Goal: Find specific page/section: Find specific page/section

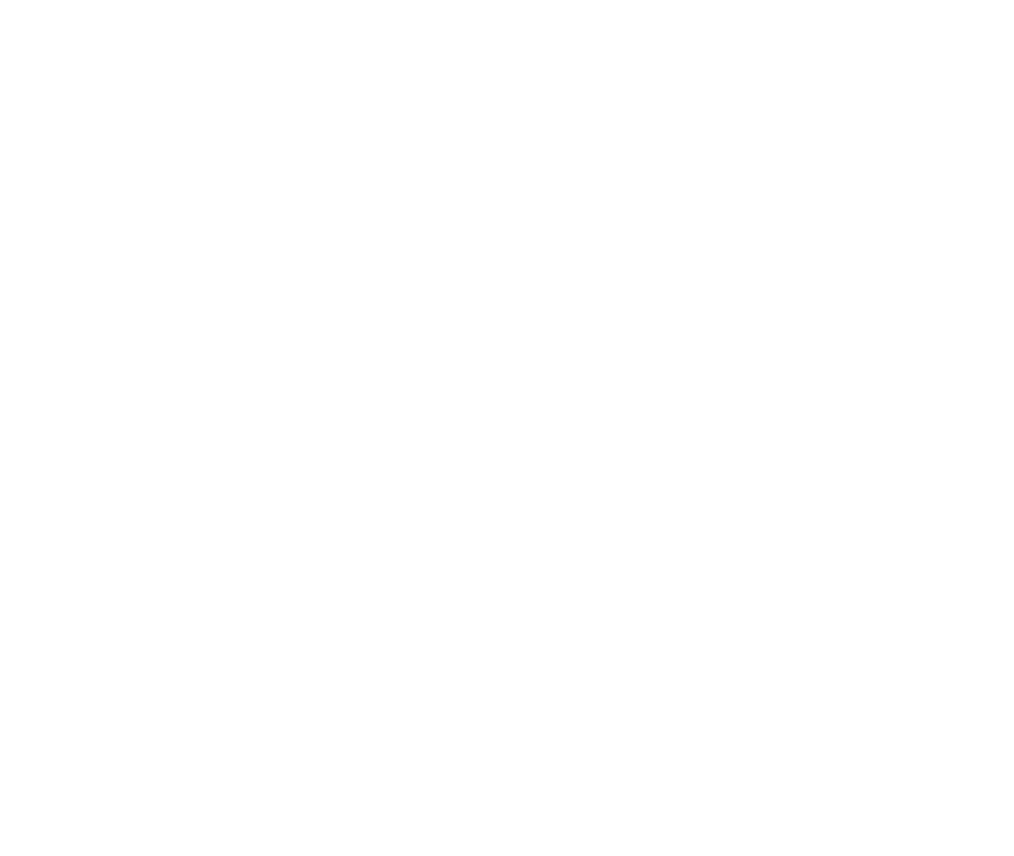
select select "Song"
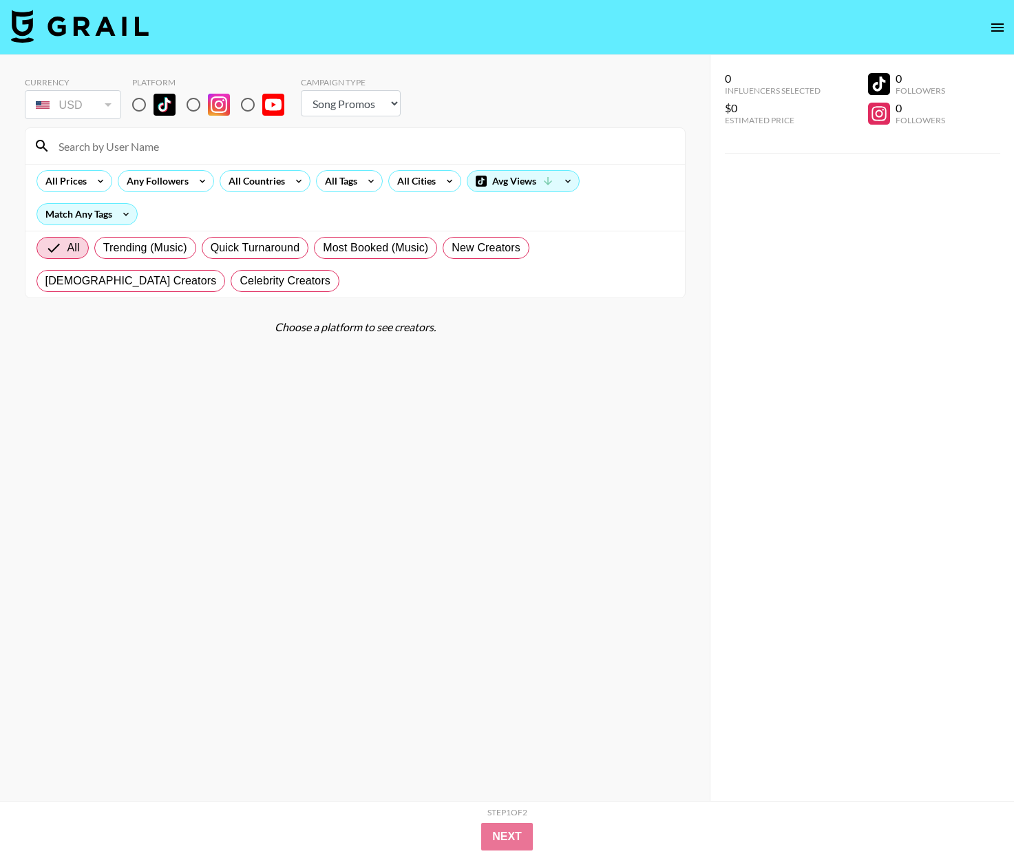
click at [189, 148] on input at bounding box center [363, 146] width 627 height 22
click at [207, 150] on input "ela" at bounding box center [363, 146] width 627 height 22
click at [427, 135] on input "ela" at bounding box center [363, 146] width 627 height 22
type input "ela"
click at [145, 102] on input "radio" at bounding box center [139, 104] width 29 height 29
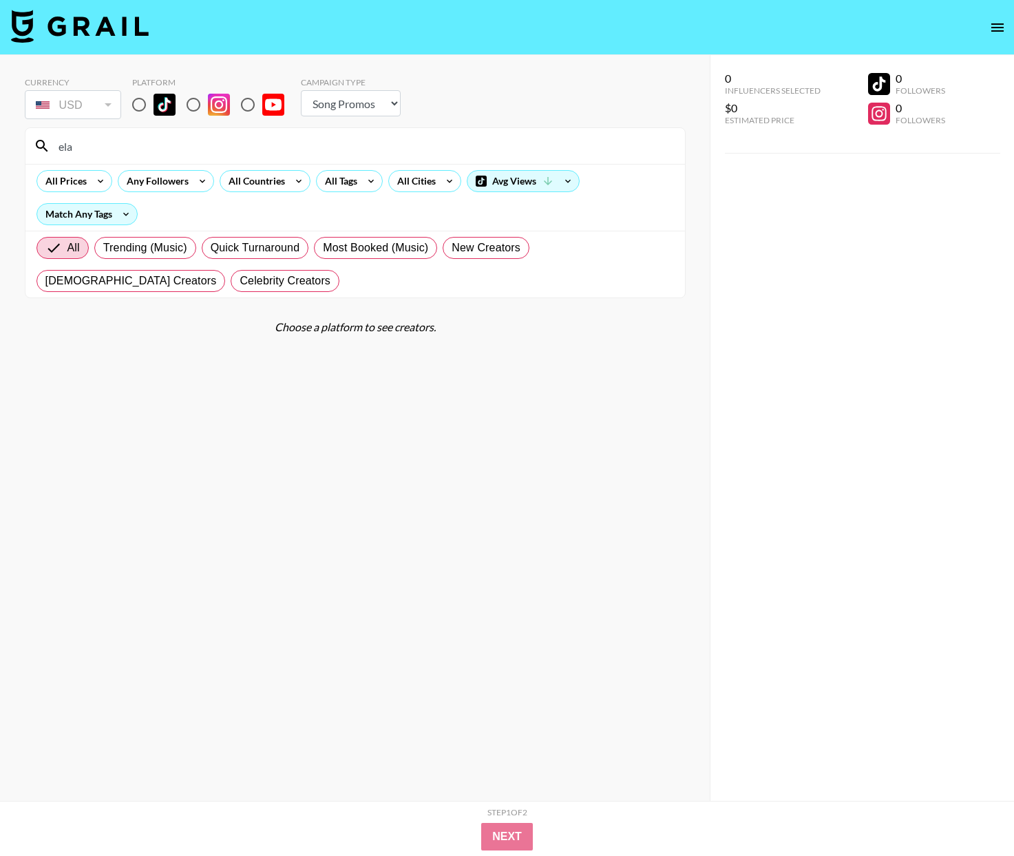
radio input "true"
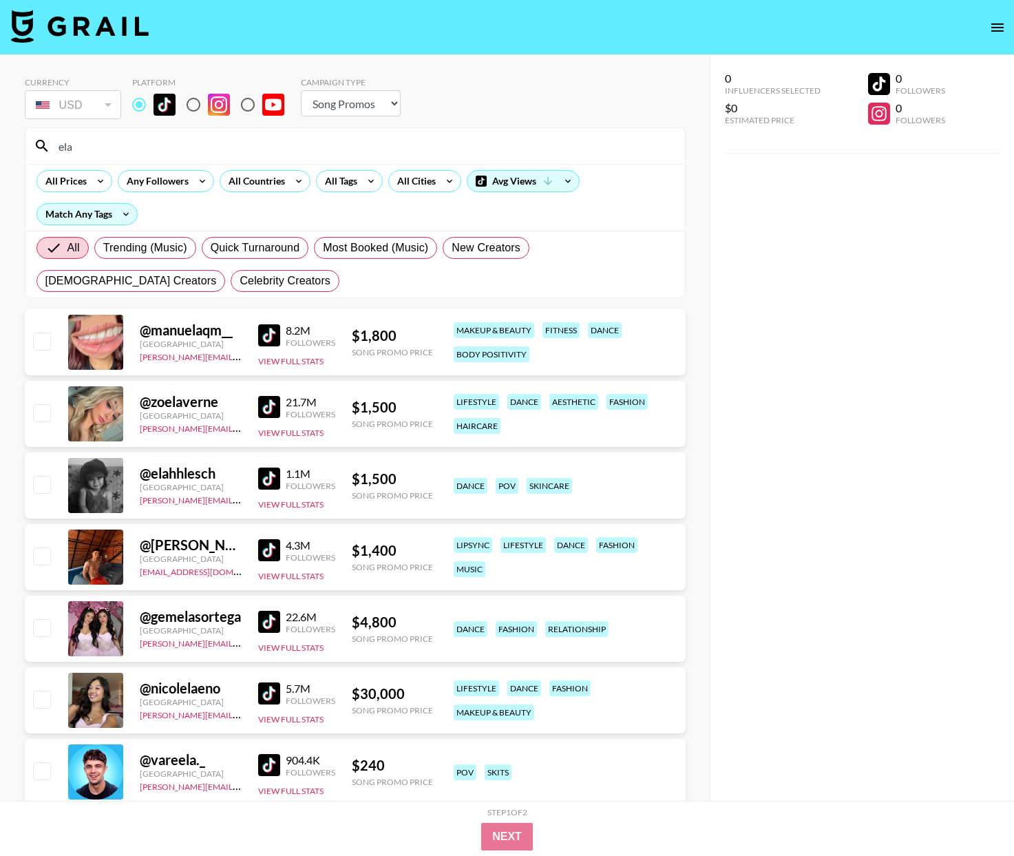
click at [169, 149] on input "ela" at bounding box center [363, 146] width 627 height 22
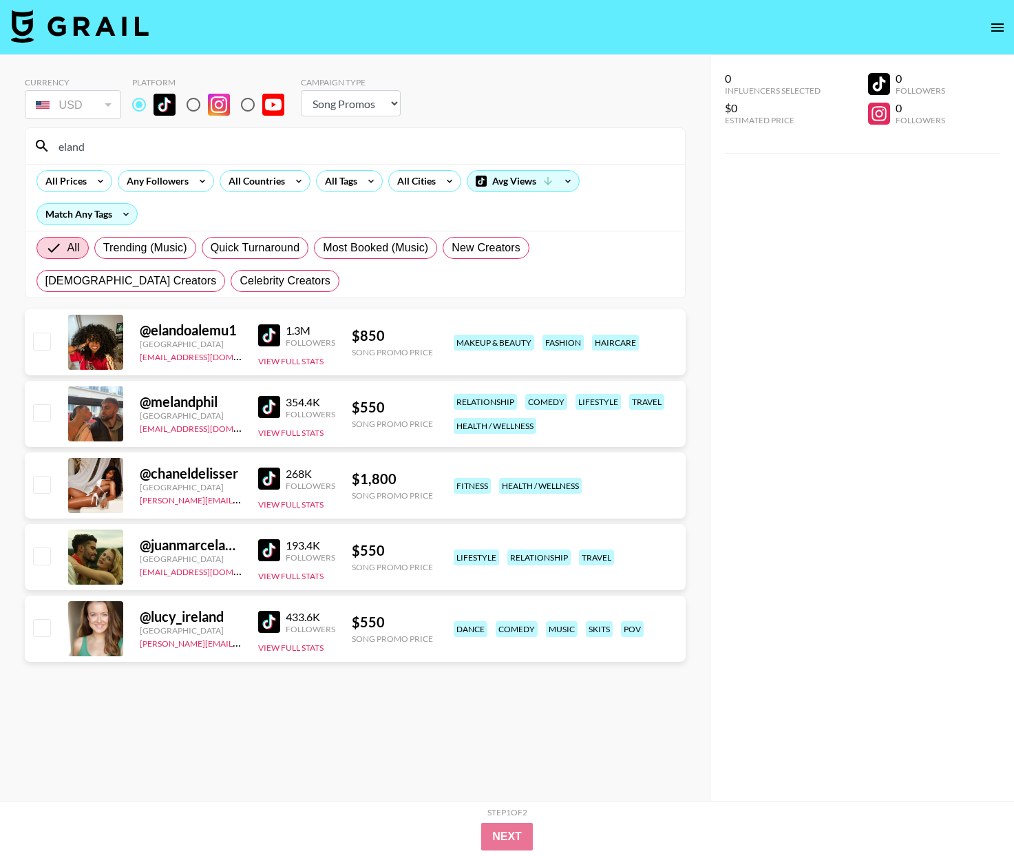
type input "eland"
